Goal: Task Accomplishment & Management: Manage account settings

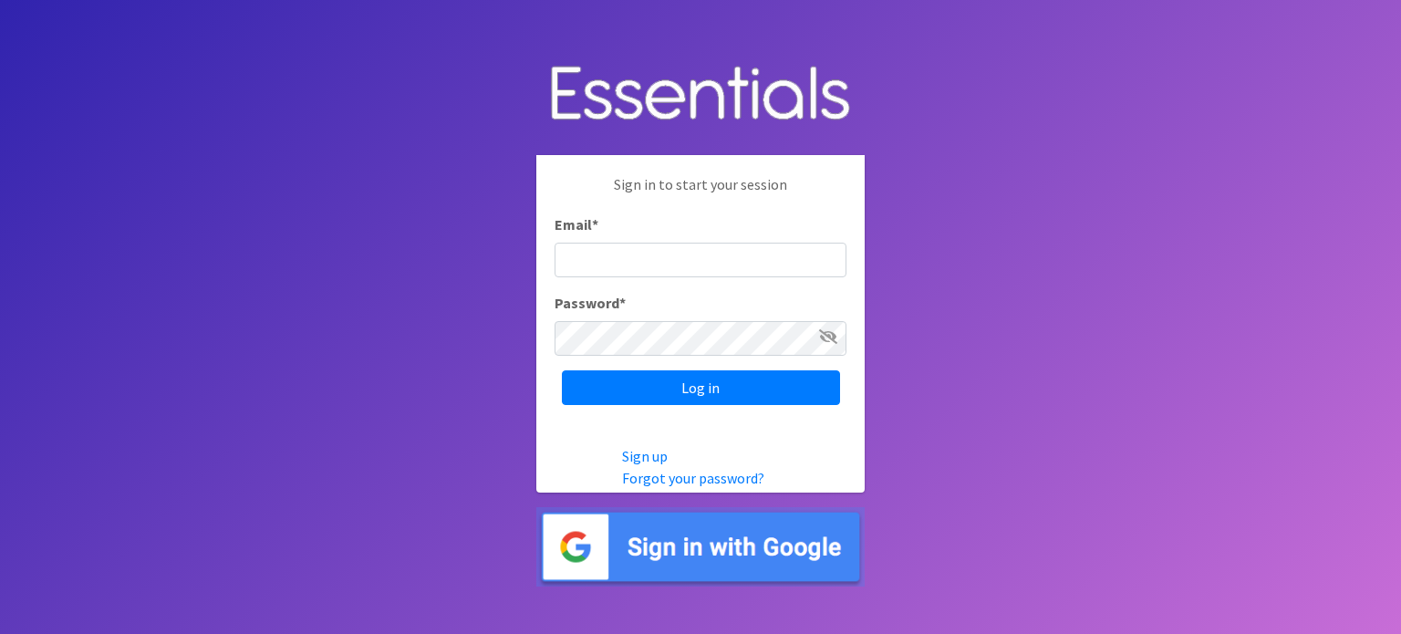
type input "audrey@familynetworknwa.com"
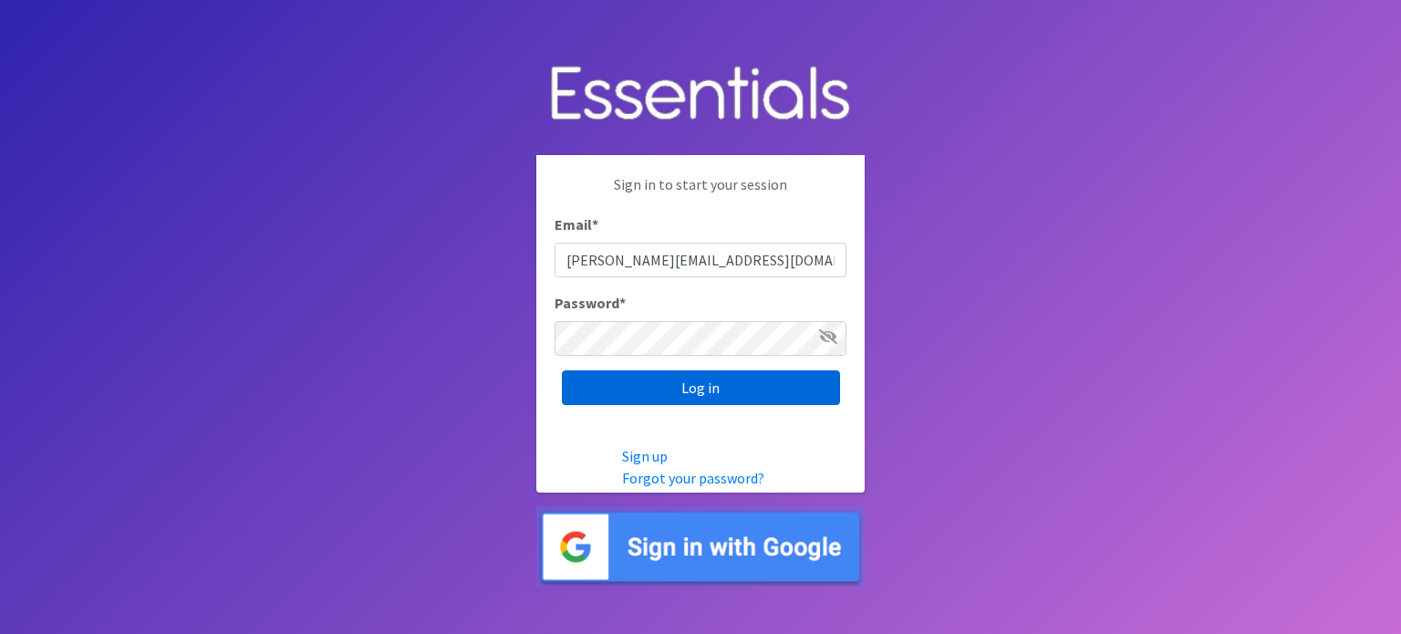
click at [703, 393] on input "Log in" at bounding box center [701, 387] width 278 height 35
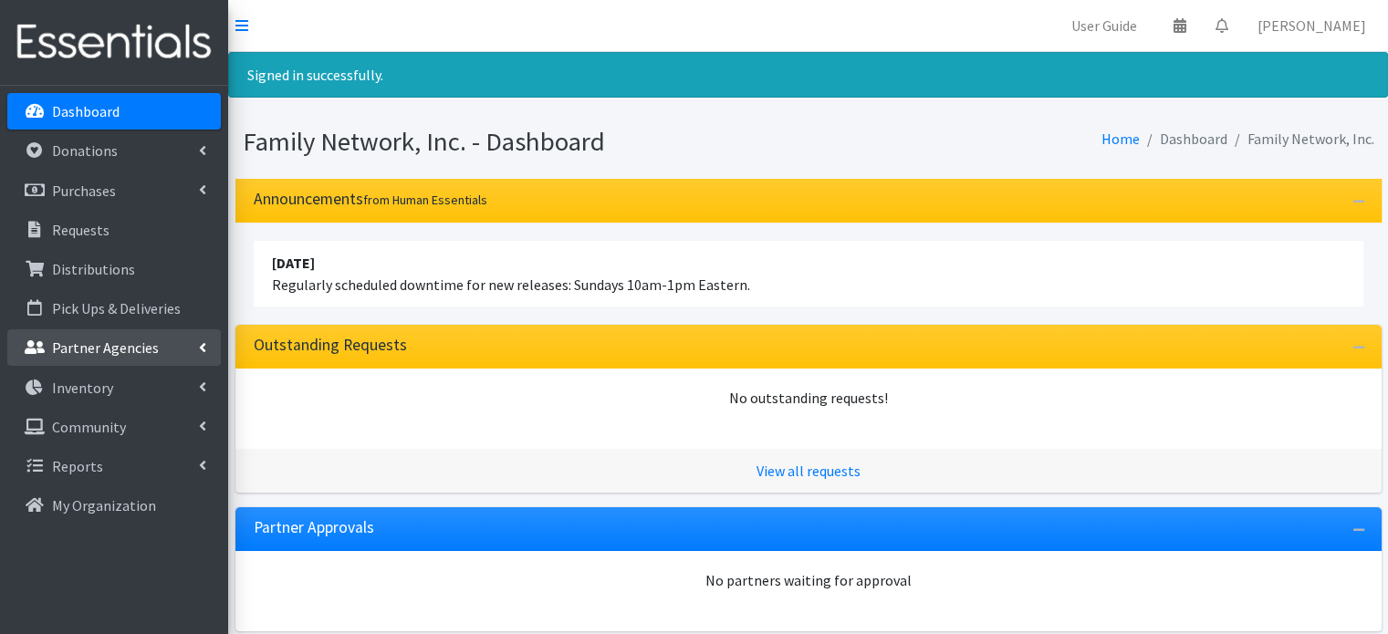
click at [187, 348] on link "Partner Agencies" at bounding box center [113, 347] width 213 height 36
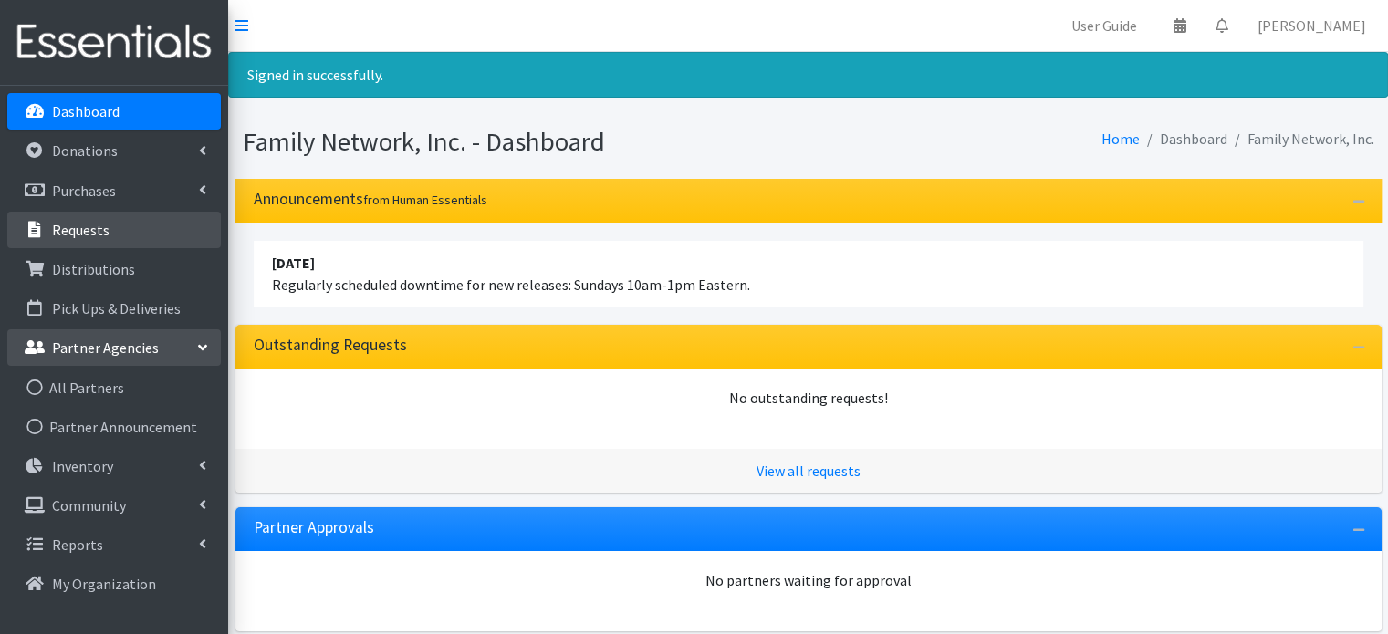
click at [95, 245] on link "Requests" at bounding box center [113, 230] width 213 height 36
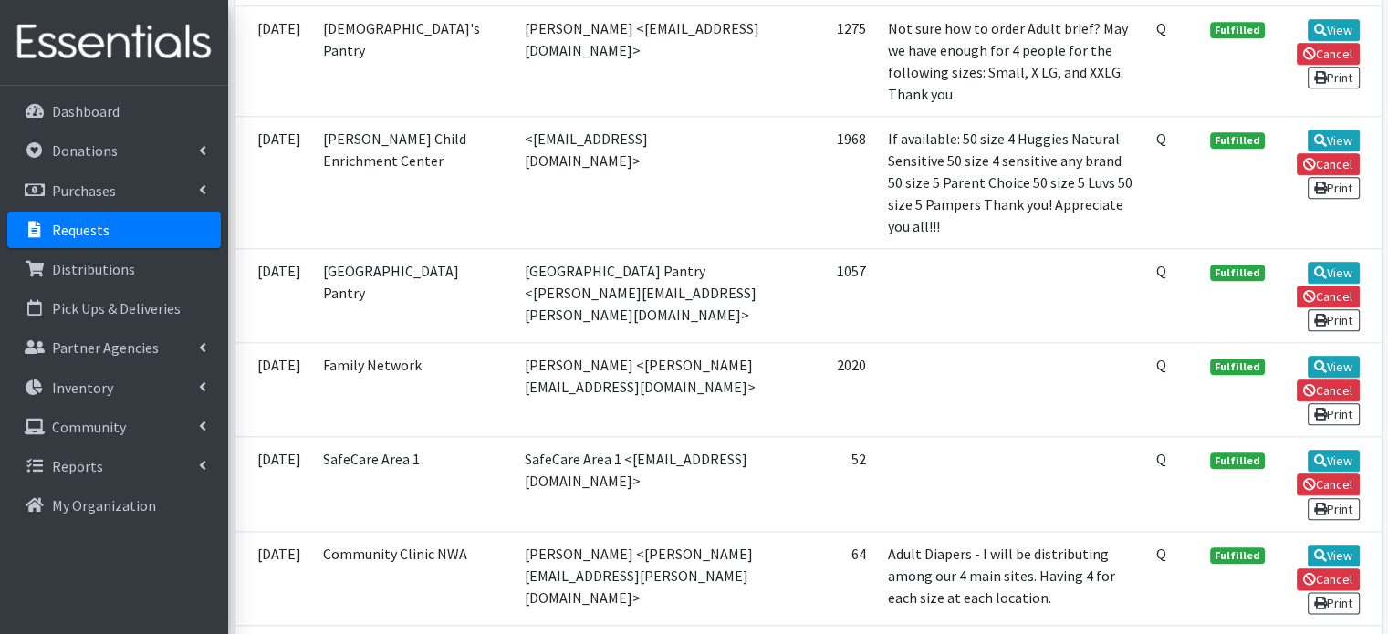
scroll to position [2033, 0]
click at [1339, 450] on link "View" at bounding box center [1333, 461] width 52 height 22
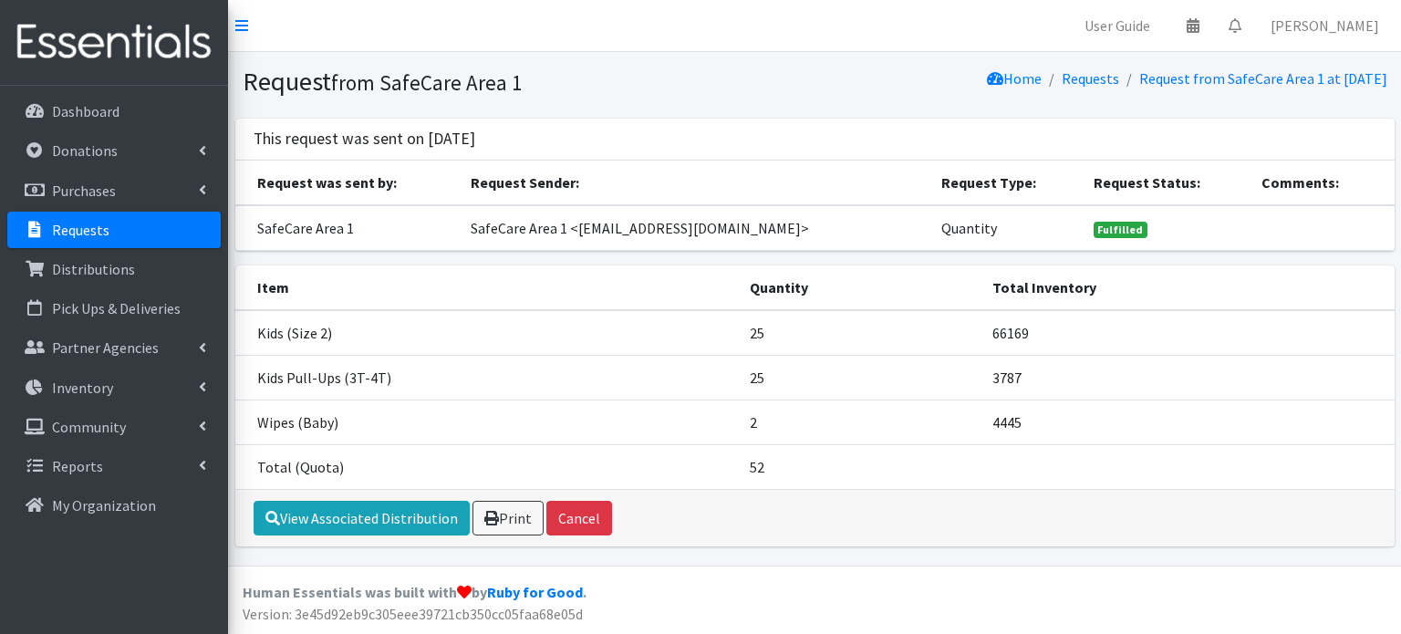
click at [1062, 82] on link "Requests" at bounding box center [1090, 78] width 57 height 18
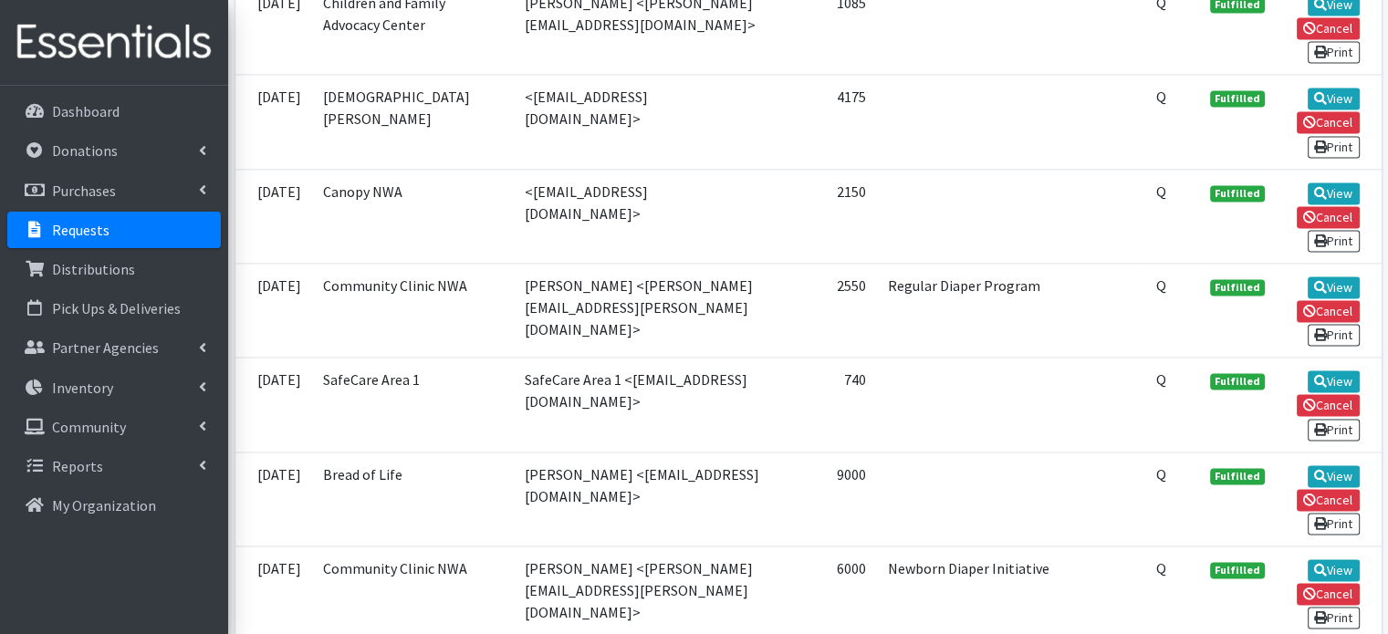
scroll to position [2685, 0]
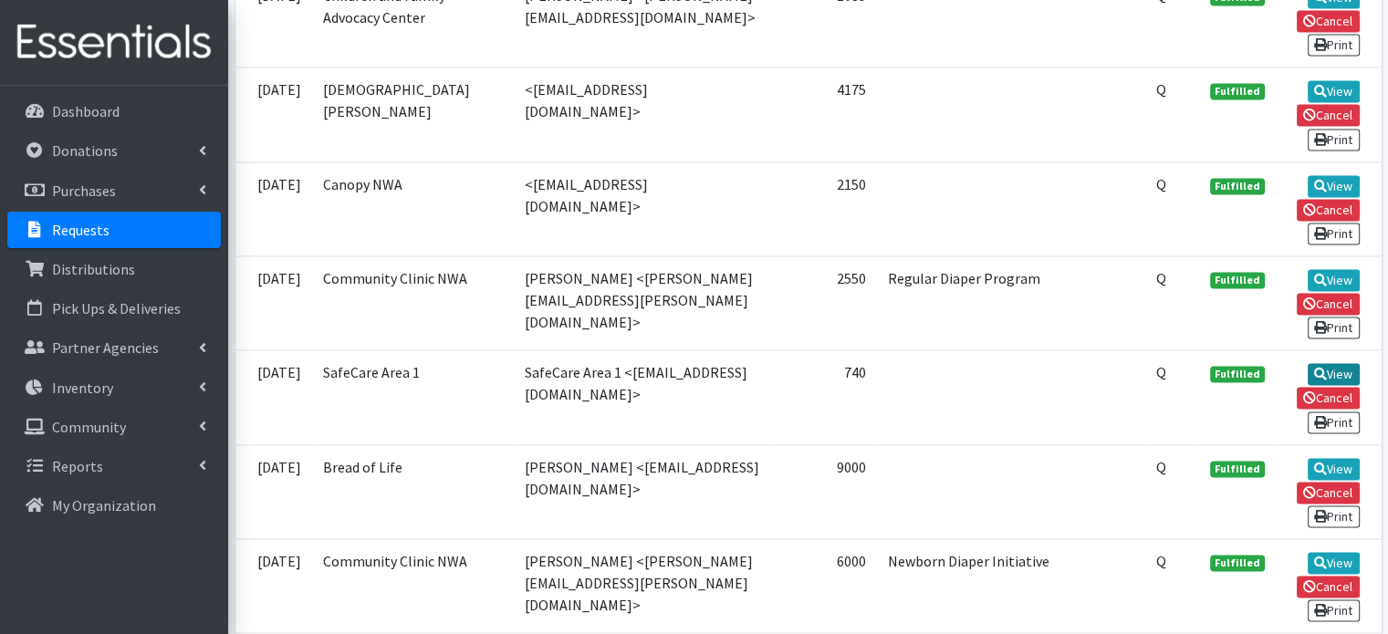
click at [1321, 368] on icon at bounding box center [1320, 374] width 13 height 13
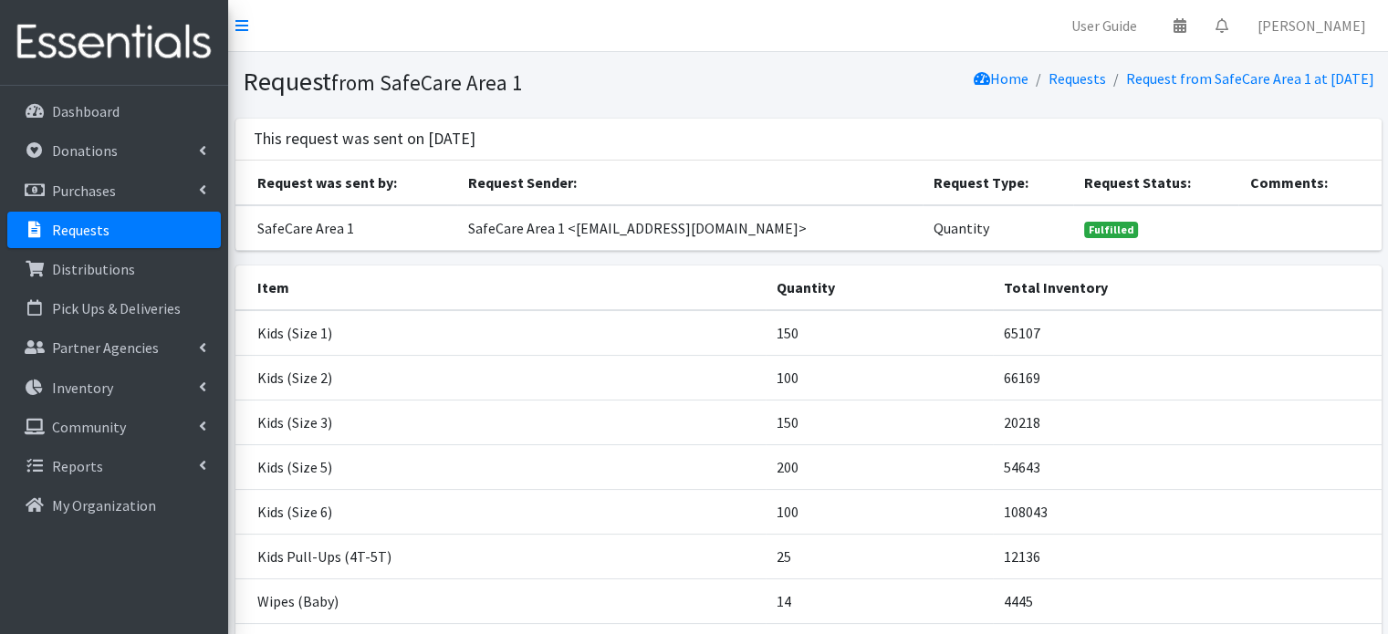
click at [1048, 81] on link "Requests" at bounding box center [1076, 78] width 57 height 18
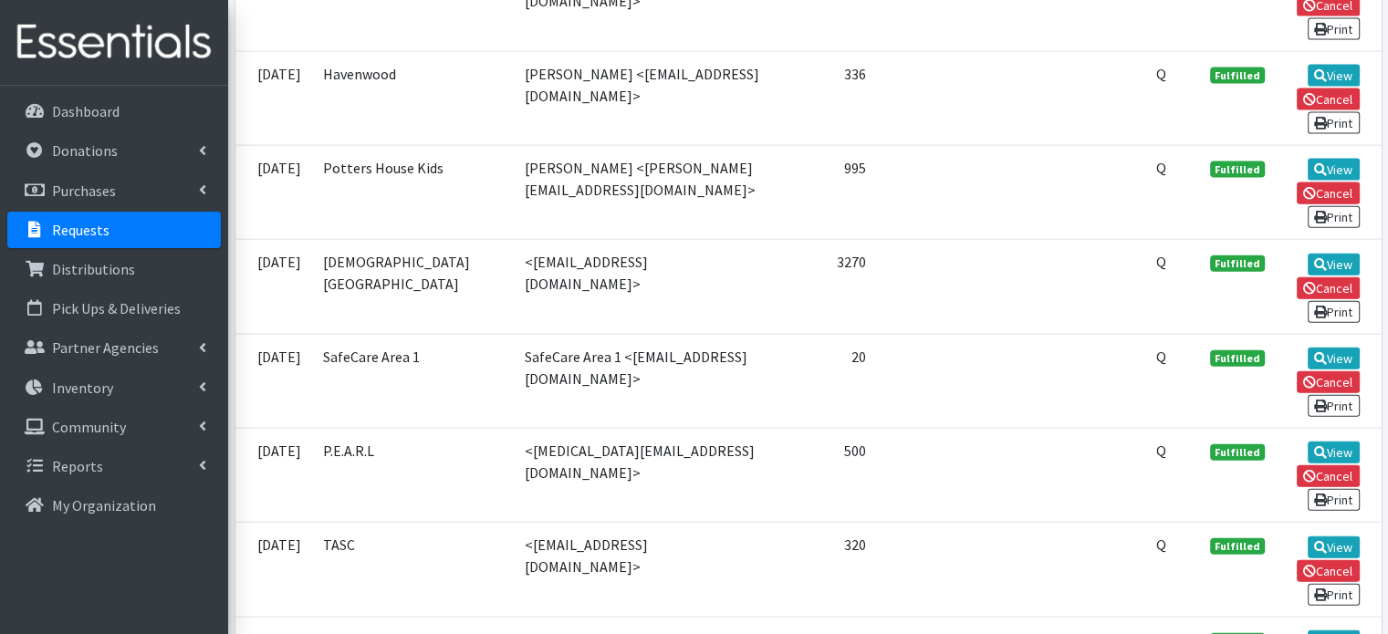
scroll to position [4133, 0]
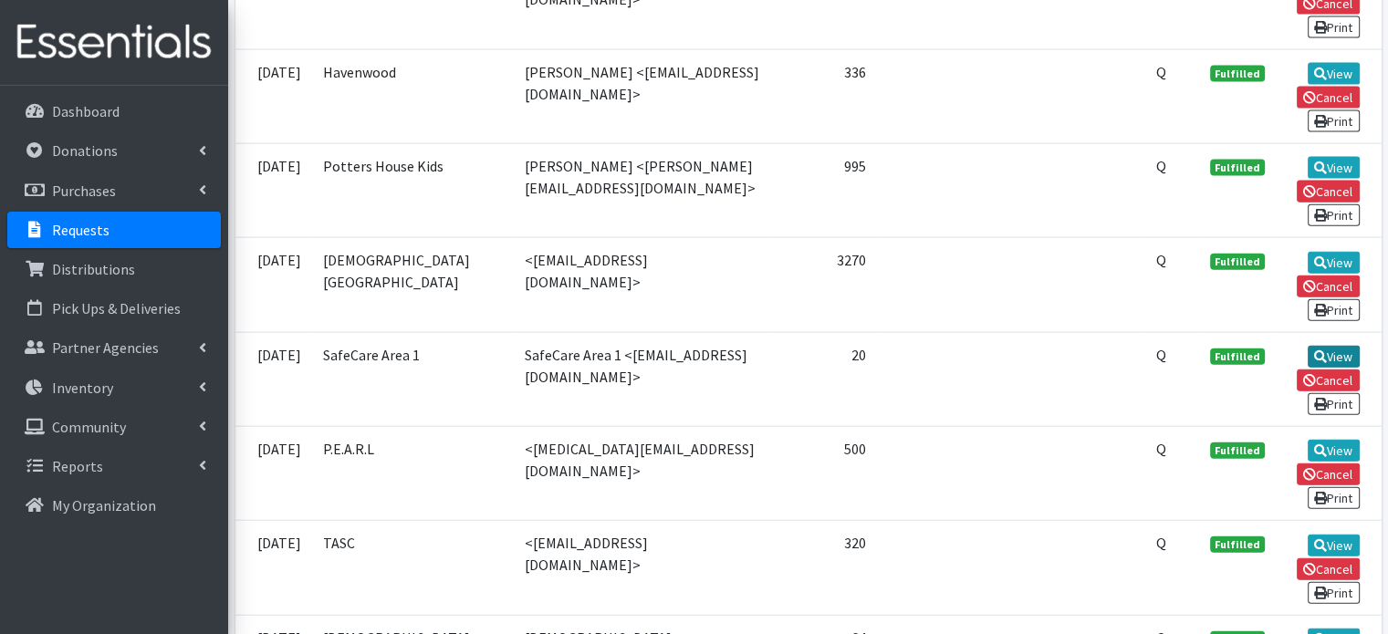
click at [1336, 346] on link "View" at bounding box center [1333, 357] width 52 height 22
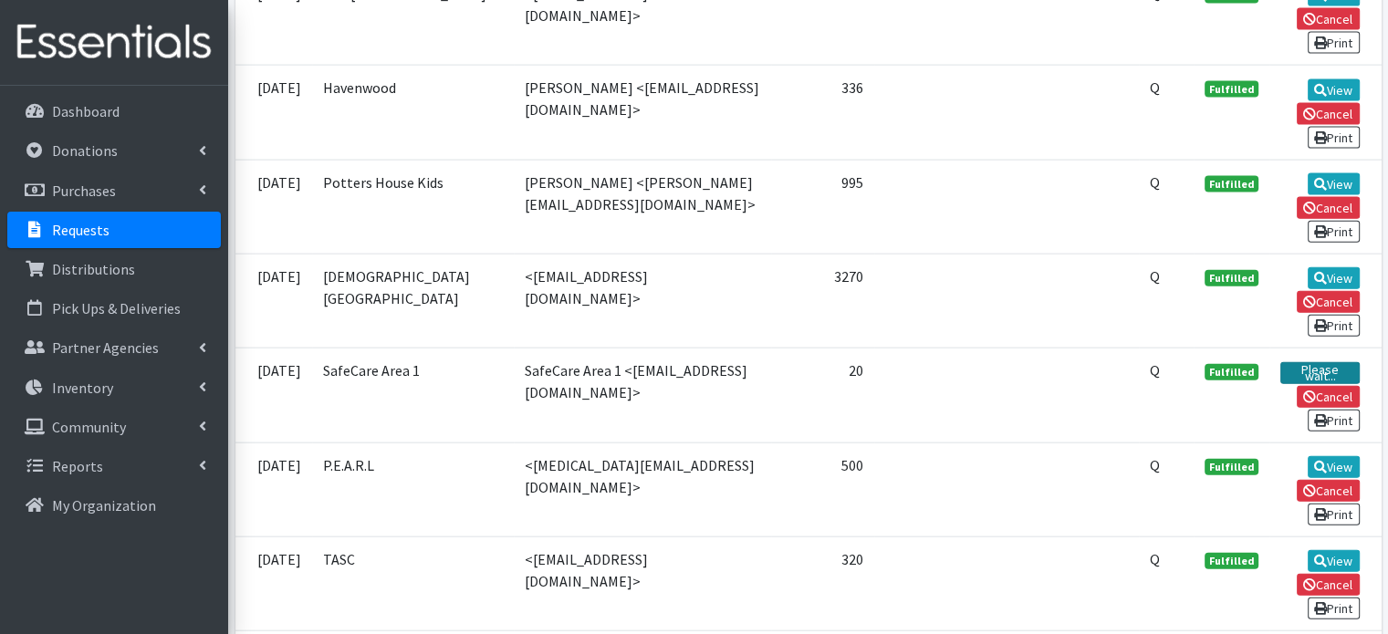
scroll to position [4150, 0]
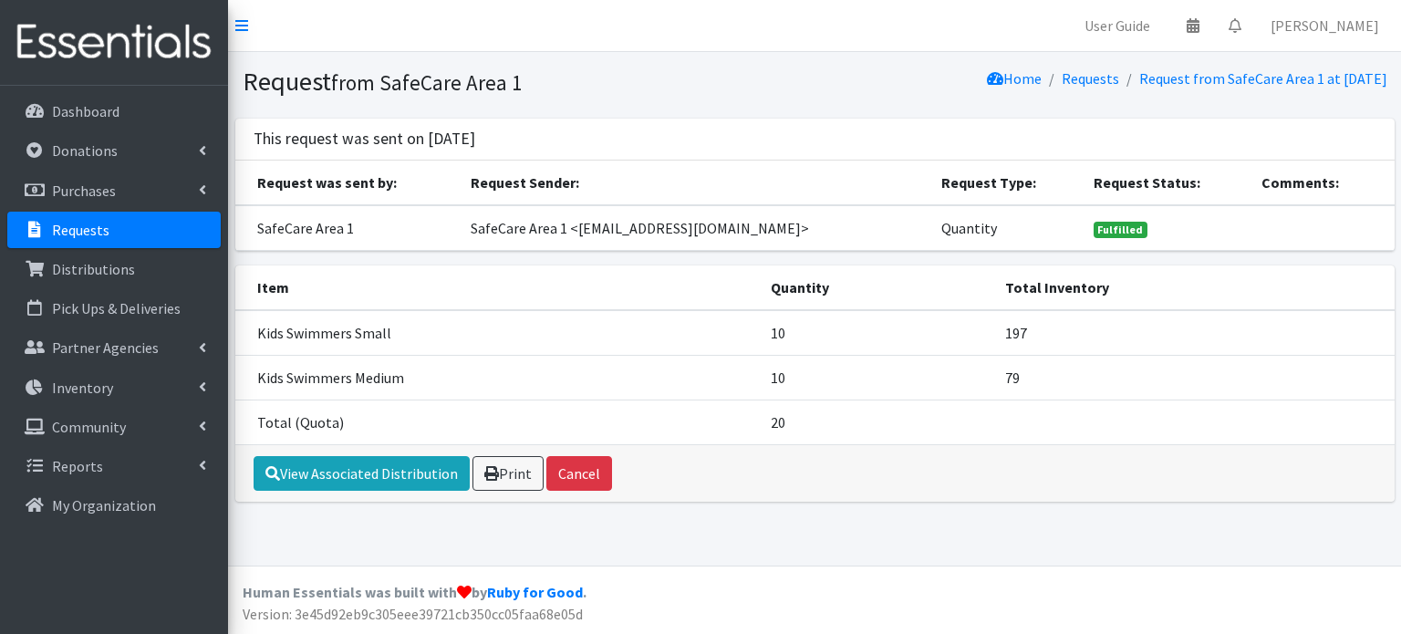
click at [1062, 83] on link "Requests" at bounding box center [1090, 78] width 57 height 18
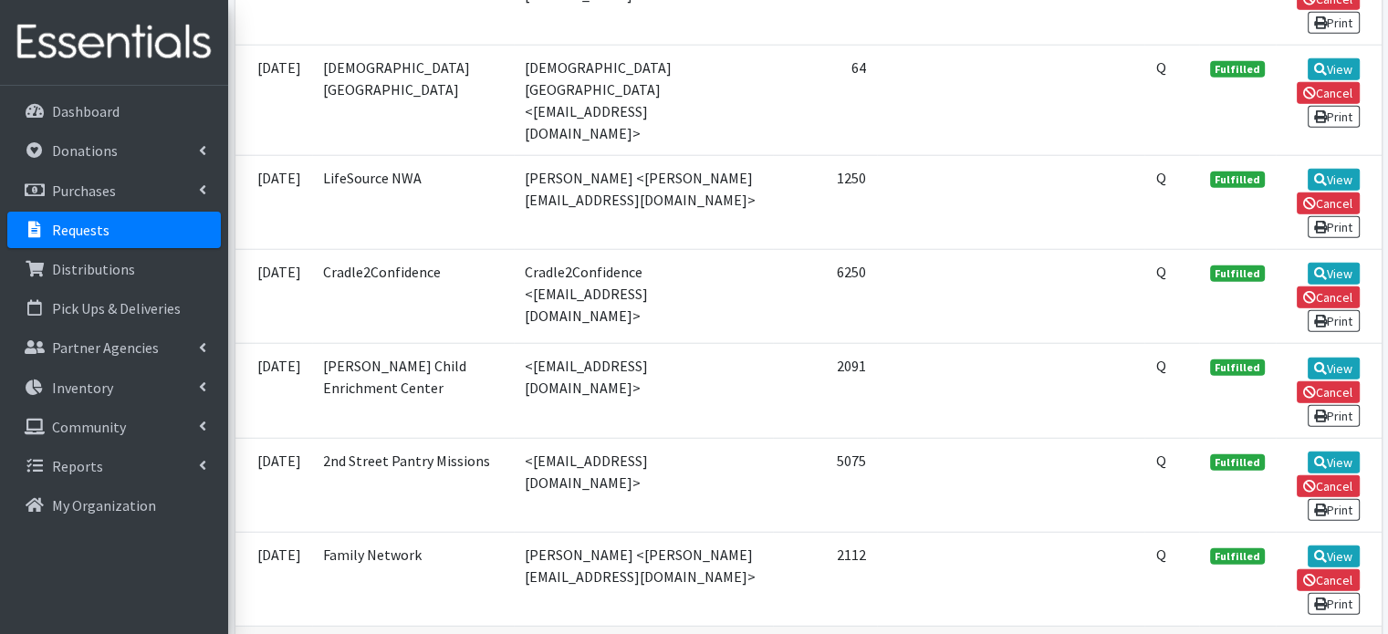
scroll to position [4712, 0]
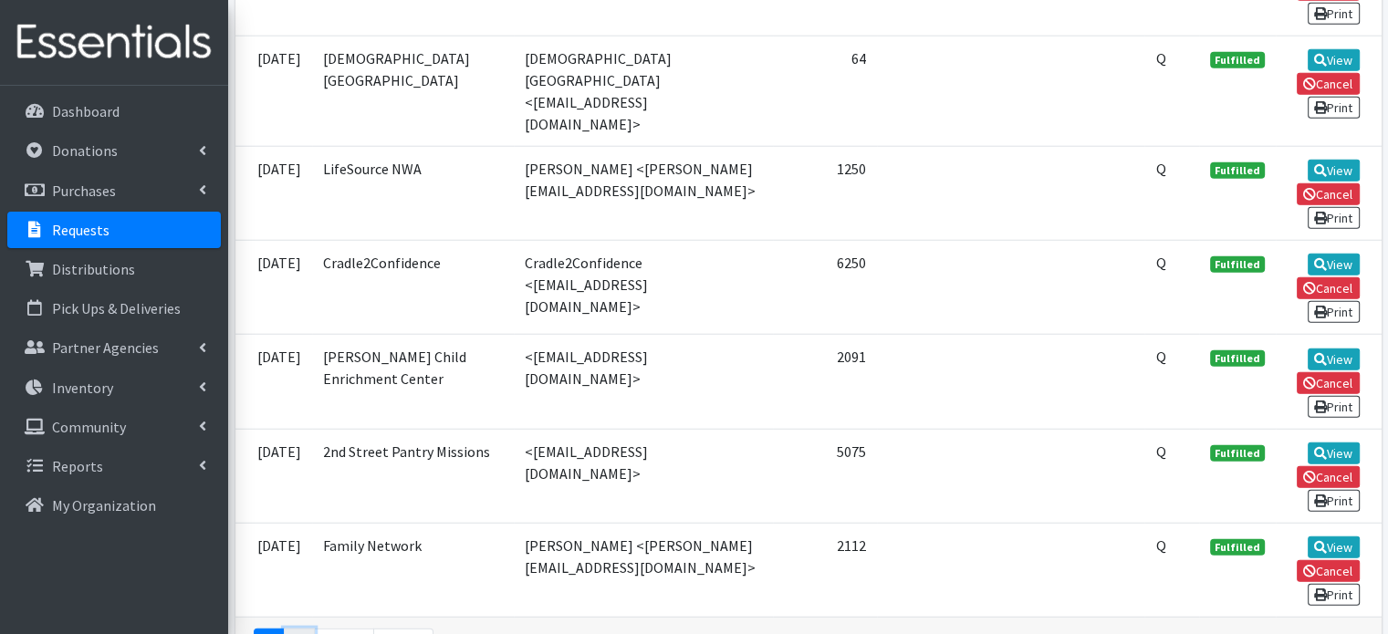
click at [291, 629] on link "2" at bounding box center [299, 646] width 31 height 35
